Goal: Transaction & Acquisition: Download file/media

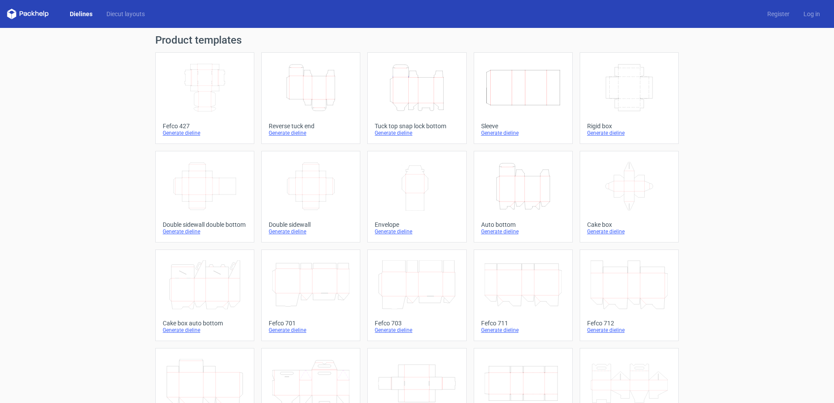
click at [202, 93] on icon "Width Depth Height" at bounding box center [204, 87] width 77 height 49
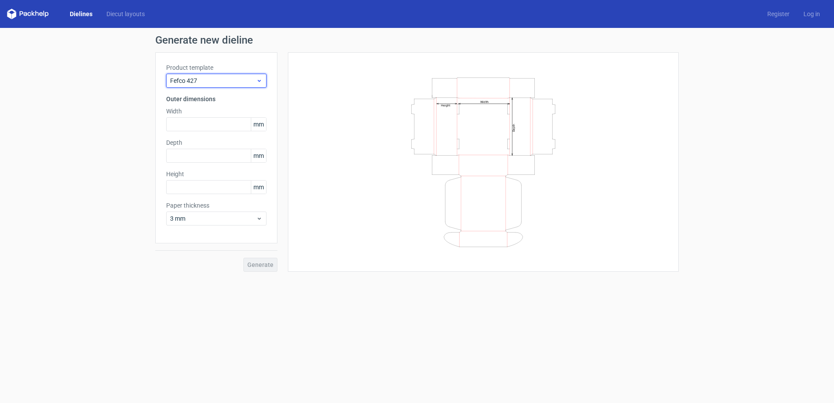
click at [242, 86] on div "Fefco 427" at bounding box center [216, 81] width 100 height 14
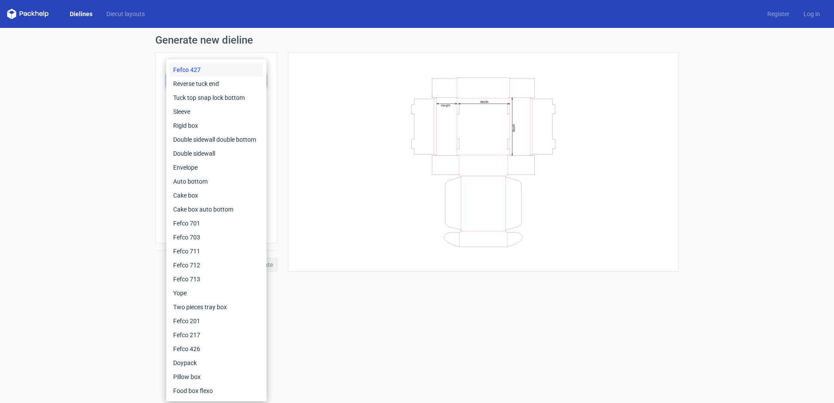
click at [331, 78] on div "Width Depth Height" at bounding box center [483, 162] width 369 height 198
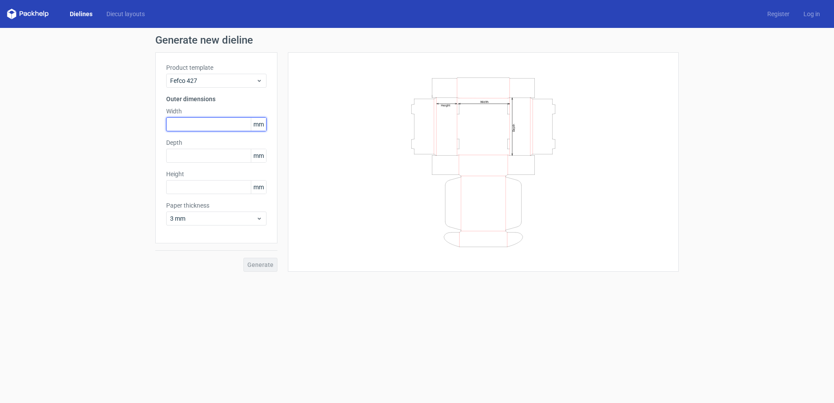
click at [225, 120] on input "text" at bounding box center [216, 124] width 100 height 14
type input "150"
drag, startPoint x: 195, startPoint y: 125, endPoint x: 151, endPoint y: 123, distance: 44.1
click at [151, 123] on div "Generate new dieline Product template Fefco 427 Outer dimensions Width 150 mm D…" at bounding box center [417, 153] width 834 height 251
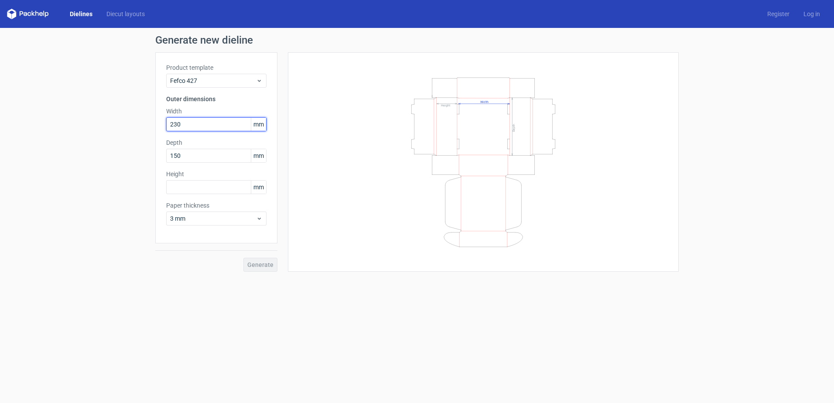
type input "230"
type input "120"
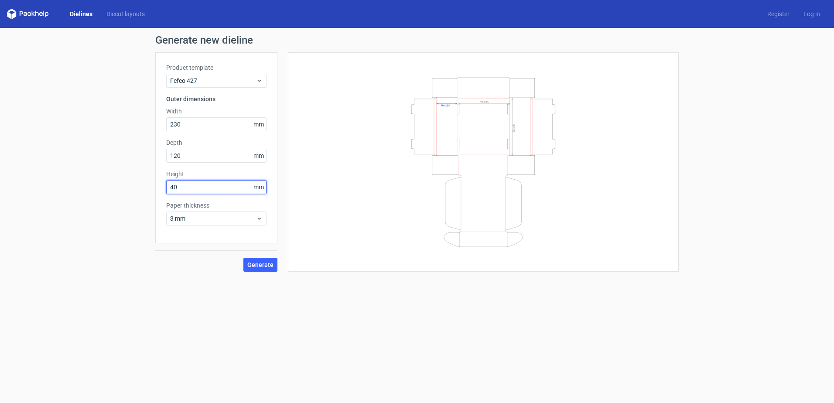
type input "40"
click at [262, 268] on span "Generate" at bounding box center [260, 265] width 26 height 6
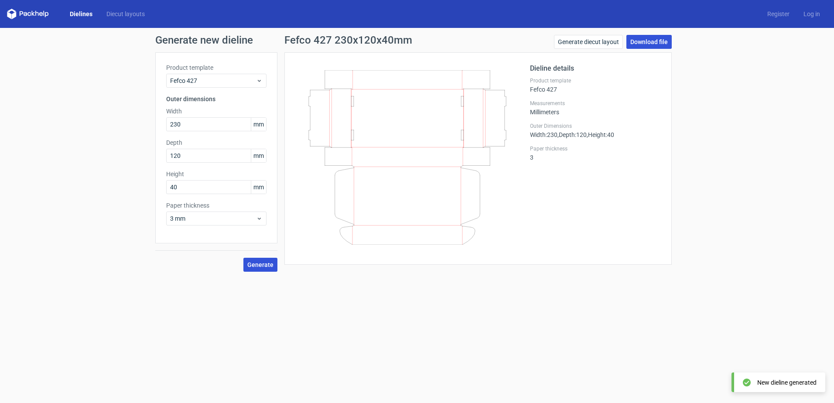
click at [654, 44] on link "Download file" at bounding box center [649, 42] width 45 height 14
